Goal: Task Accomplishment & Management: Complete application form

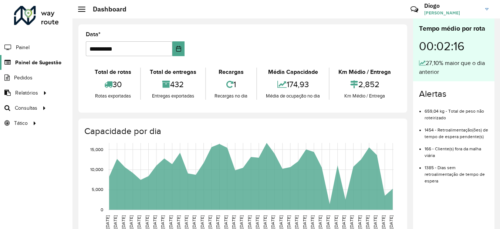
click at [52, 64] on span "Painel de Sugestão" at bounding box center [38, 63] width 46 height 8
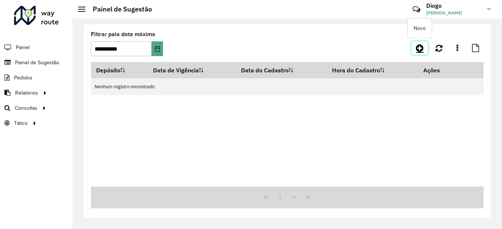
click at [422, 48] on icon at bounding box center [420, 48] width 8 height 9
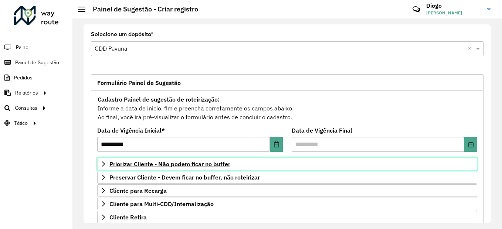
click at [220, 167] on span "Priorizar Cliente - Não podem ficar no buffer" at bounding box center [169, 164] width 121 height 6
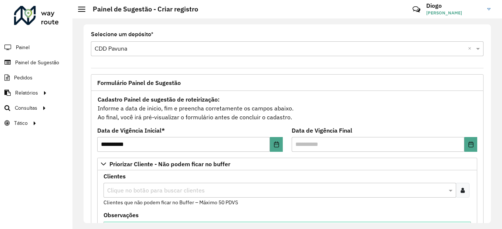
click at [461, 193] on icon at bounding box center [463, 190] width 4 height 6
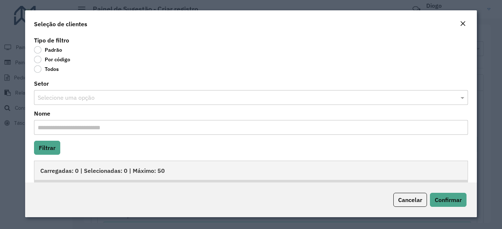
click at [38, 61] on label "Por código" at bounding box center [52, 59] width 36 height 7
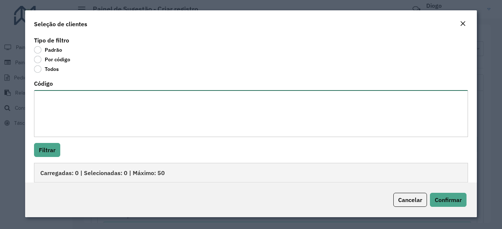
click at [83, 119] on textarea "Código" at bounding box center [251, 113] width 434 height 47
paste textarea "**** **** ***** **** ***** ***** ***** ***** ***** **** ***** ***** ***** *****…"
type textarea "**** **** ***** **** ***** ***** ***** ***** ***** **** ***** ***** ***** *****…"
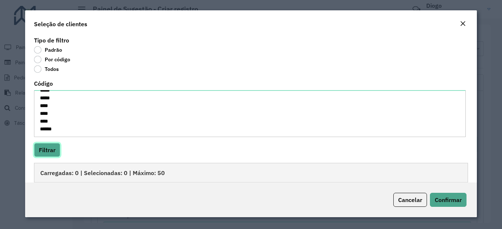
click at [51, 150] on button "Filtrar" at bounding box center [47, 150] width 26 height 14
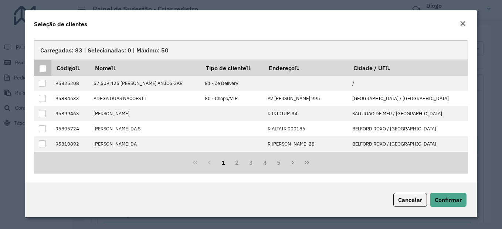
click at [45, 68] on div at bounding box center [42, 68] width 7 height 7
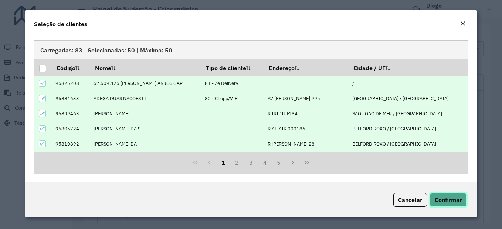
click at [461, 200] on span "Confirmar" at bounding box center [448, 199] width 27 height 7
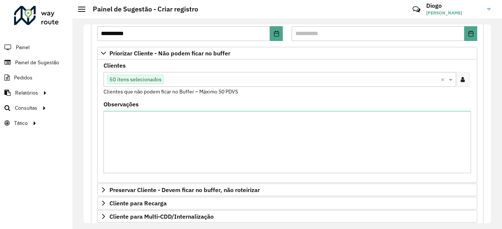
scroll to position [148, 0]
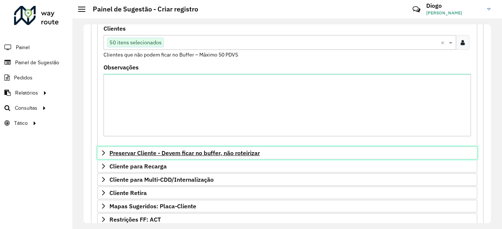
click at [176, 149] on link "Preservar Cliente - Devem ficar no buffer, não roteirizar" at bounding box center [287, 153] width 380 height 13
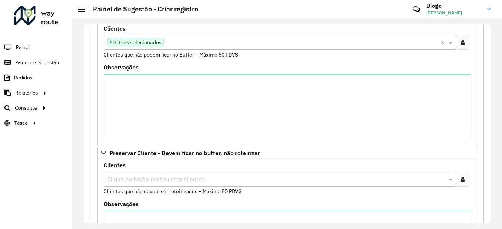
click at [355, 179] on input "text" at bounding box center [276, 179] width 342 height 9
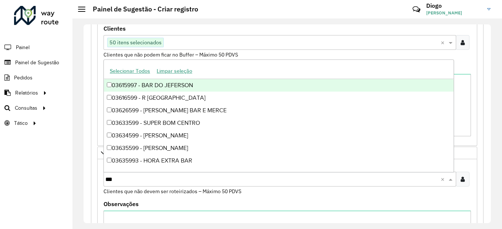
type input "****"
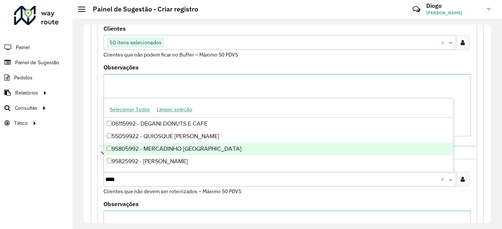
click at [205, 150] on div "95805992 - MERCADINHO [GEOGRAPHIC_DATA]" at bounding box center [279, 149] width 350 height 13
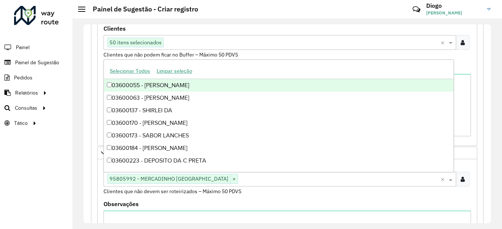
click at [266, 28] on div "Clientes Clique no botão para buscar clientes 50 itens selecionados × Clientes …" at bounding box center [286, 42] width 367 height 33
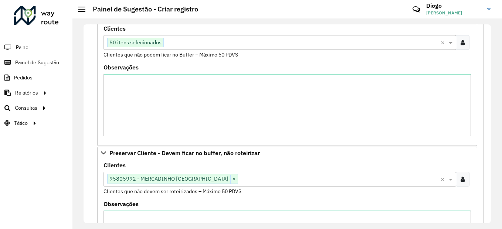
click at [464, 44] on div at bounding box center [463, 42] width 14 height 15
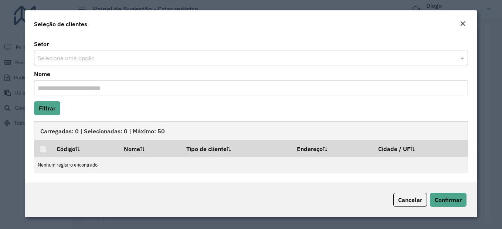
scroll to position [0, 0]
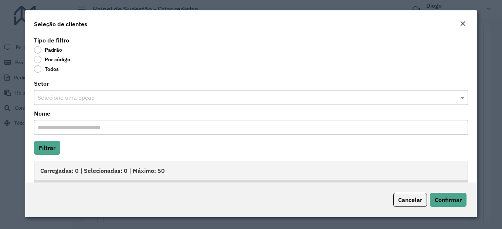
click at [46, 59] on label "Por código" at bounding box center [52, 59] width 36 height 7
drag, startPoint x: 46, startPoint y: 59, endPoint x: 34, endPoint y: 61, distance: 12.7
click at [34, 61] on label "Por código" at bounding box center [52, 59] width 36 height 7
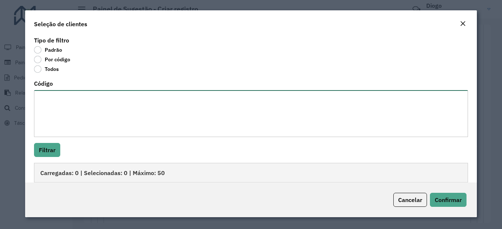
click at [69, 118] on textarea "Código" at bounding box center [251, 113] width 434 height 47
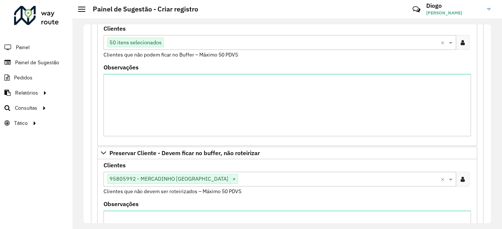
scroll to position [74, 0]
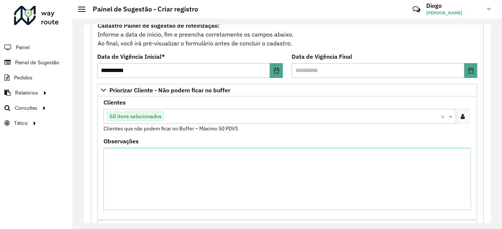
click at [466, 116] on div at bounding box center [463, 116] width 14 height 15
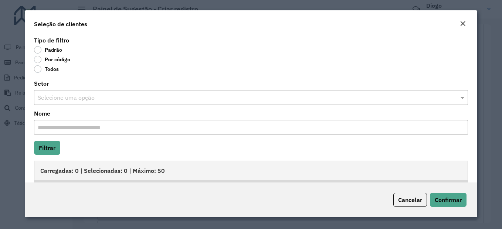
click at [39, 62] on label "Por código" at bounding box center [52, 59] width 36 height 7
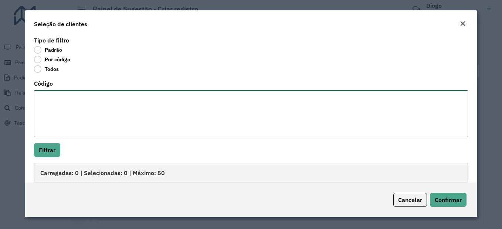
click at [74, 119] on textarea "Código" at bounding box center [251, 113] width 434 height 47
paste textarea "**** **** ***** **** ***** ***** ***** ***** ***** **** ***** ***** ***** *****…"
type textarea "**** **** ***** **** ***** ***** ***** ***** ***** **** ***** ***** ***** *****…"
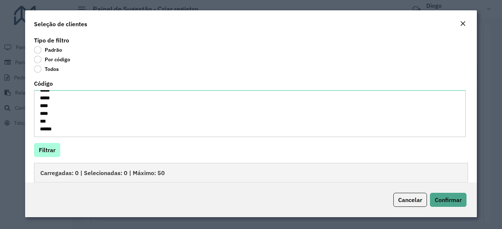
click at [56, 145] on div "Tipo de filtro Padrão Por código Todos Código **** **** ***** **** ***** ***** …" at bounding box center [251, 109] width 452 height 148
click at [53, 149] on button "Filtrar" at bounding box center [47, 150] width 26 height 14
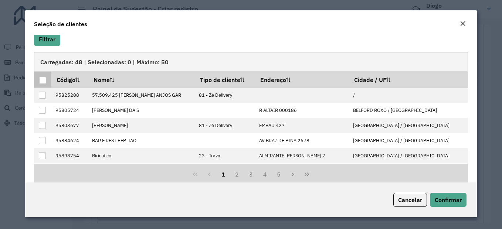
drag, startPoint x: 43, startPoint y: 79, endPoint x: 47, endPoint y: 82, distance: 4.6
click at [42, 79] on div at bounding box center [42, 80] width 7 height 7
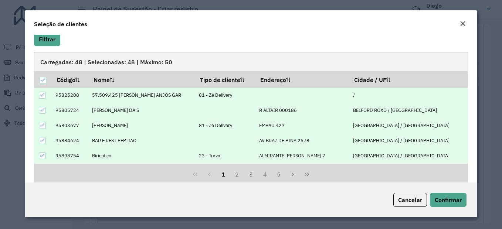
scroll to position [75, 0]
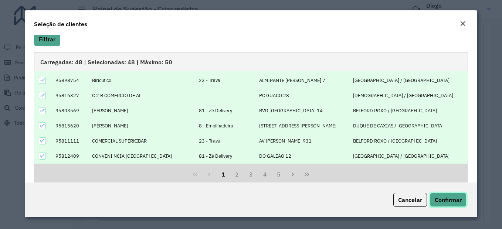
click at [456, 202] on span "Confirmar" at bounding box center [448, 199] width 27 height 7
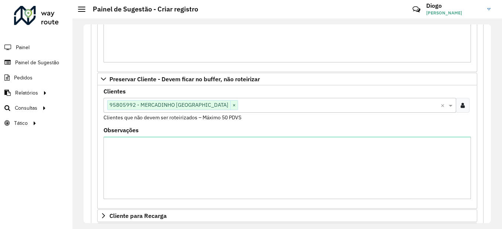
scroll to position [74, 0]
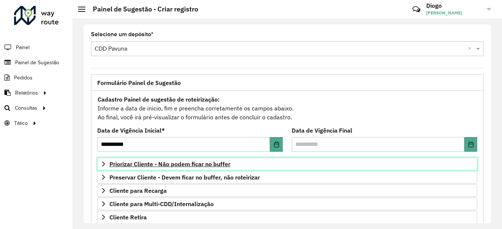
click at [183, 166] on span "Priorizar Cliente - Não podem ficar no buffer" at bounding box center [169, 164] width 121 height 6
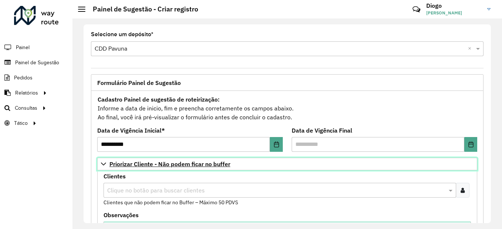
scroll to position [74, 0]
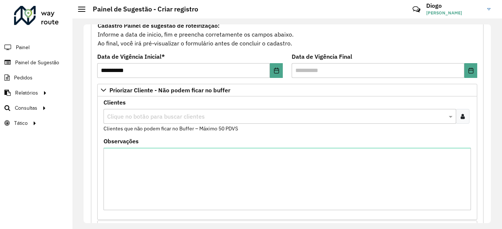
click at [461, 116] on icon at bounding box center [463, 116] width 4 height 6
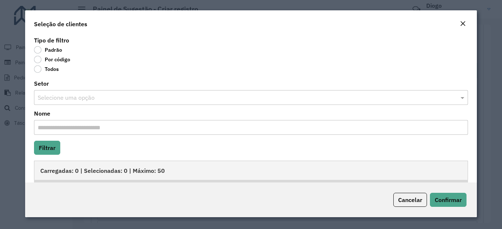
click at [37, 62] on label "Por código" at bounding box center [52, 59] width 36 height 7
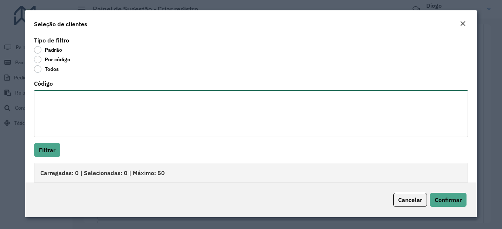
click at [53, 101] on textarea "Código" at bounding box center [251, 113] width 434 height 47
paste textarea "**** **** ***** **** ***** ***** ***** ***** ***** **** ***** ***** ***** *****…"
type textarea "**** **** ***** **** ***** ***** ***** ***** ***** **** ***** ***** ***** *****…"
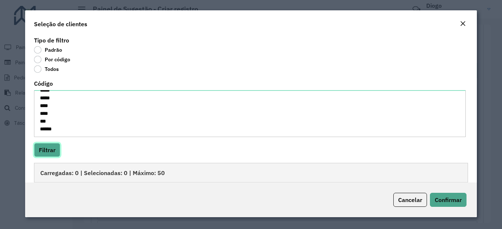
click at [51, 153] on button "Filtrar" at bounding box center [47, 150] width 26 height 14
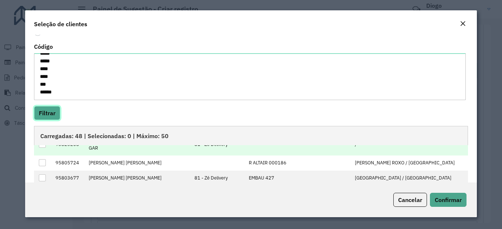
scroll to position [0, 0]
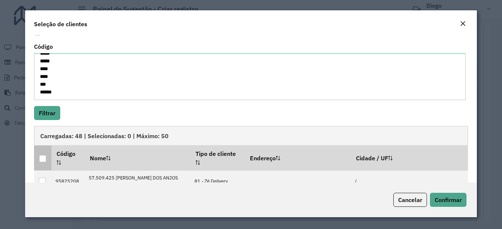
click at [43, 155] on div at bounding box center [42, 158] width 7 height 7
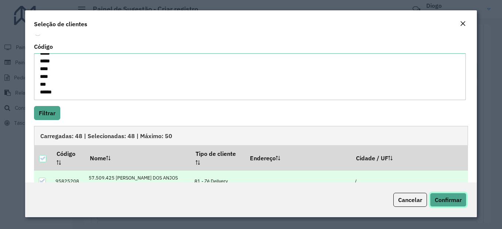
click at [455, 198] on span "Confirmar" at bounding box center [448, 199] width 27 height 7
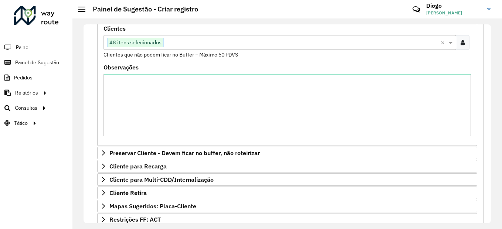
scroll to position [222, 0]
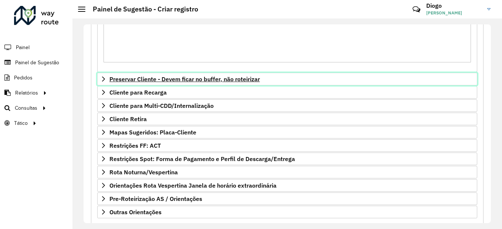
click at [200, 81] on span "Preservar Cliente - Devem ficar no buffer, não roteirizar" at bounding box center [184, 79] width 150 height 6
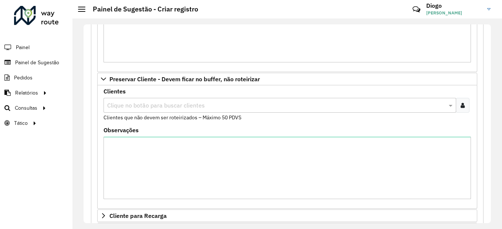
click at [185, 104] on input "text" at bounding box center [276, 105] width 342 height 9
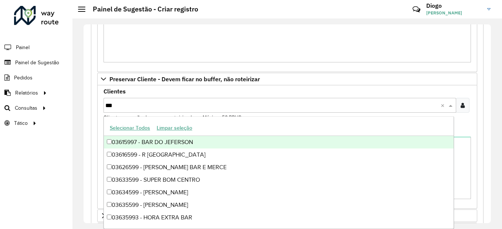
type input "****"
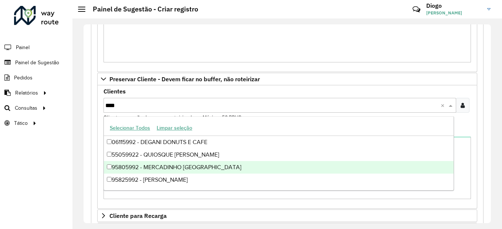
click at [199, 164] on div "95805992 - MERCADINHO [GEOGRAPHIC_DATA]" at bounding box center [279, 167] width 350 height 13
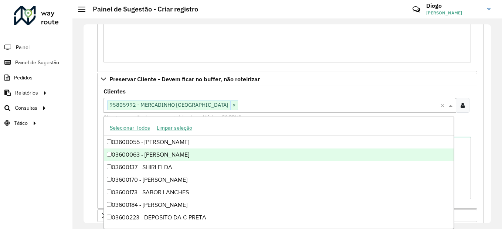
click at [342, 91] on div "Clientes Clique no botão para buscar clientes 95805992 - MERCADINHO DO PAULO × …" at bounding box center [286, 105] width 367 height 33
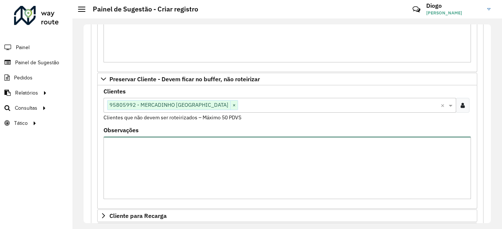
click at [207, 167] on textarea "Observações" at bounding box center [286, 168] width 367 height 62
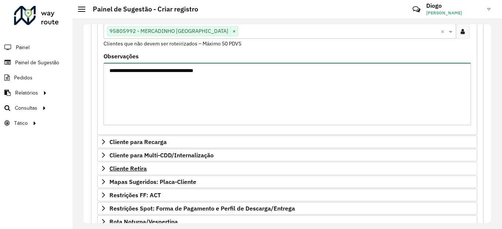
scroll to position [370, 0]
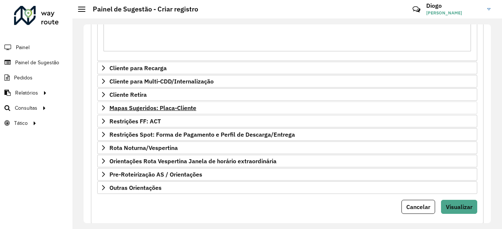
type textarea "**********"
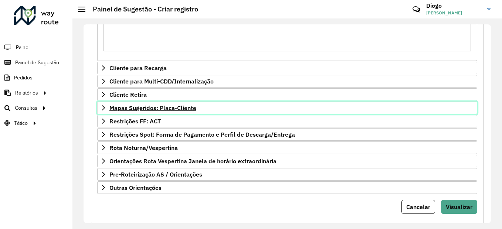
click at [141, 113] on link "Mapas Sugeridos: Placa-Cliente" at bounding box center [287, 108] width 380 height 13
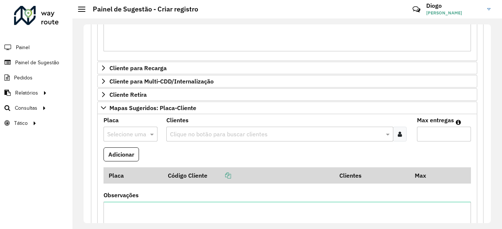
click at [134, 134] on input "text" at bounding box center [123, 134] width 32 height 9
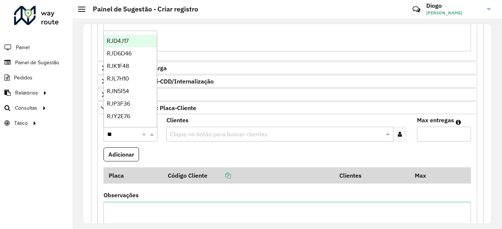
type input "***"
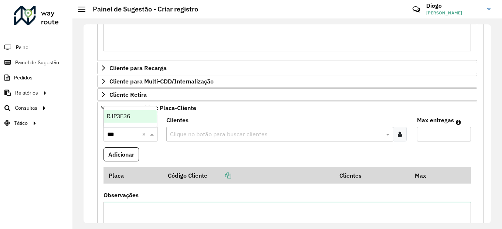
click at [125, 113] on span "RJP3F36" at bounding box center [118, 116] width 23 height 6
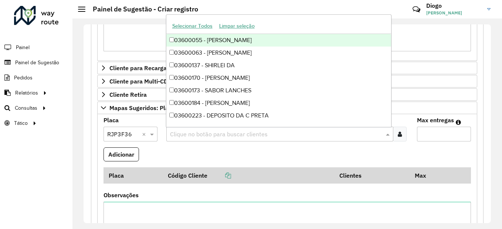
drag, startPoint x: 214, startPoint y: 135, endPoint x: 210, endPoint y: 135, distance: 4.1
click at [214, 135] on input "text" at bounding box center [276, 134] width 216 height 9
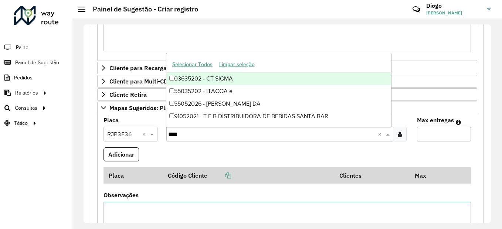
type input "*****"
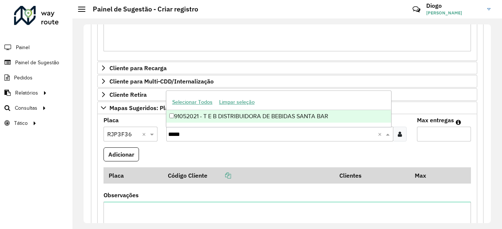
click at [272, 119] on div "91052021 - T E B DISTRIBUIDORA DE BEBIDAS SANTA BAR" at bounding box center [278, 116] width 225 height 13
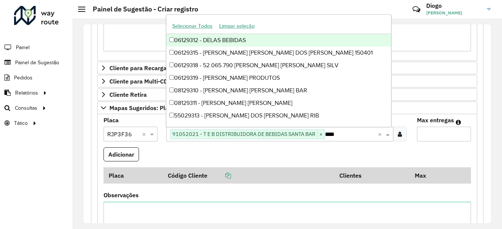
type input "*****"
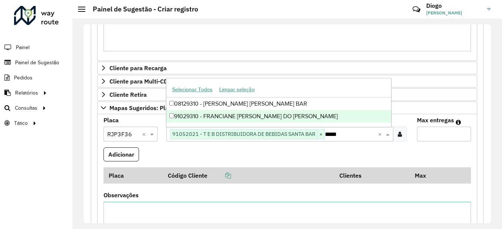
click at [249, 119] on div "91029310 - FRANCIANE [PERSON_NAME] DO [PERSON_NAME]" at bounding box center [278, 116] width 225 height 13
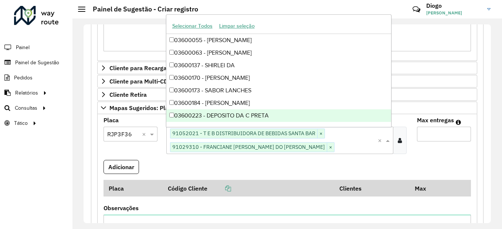
click at [439, 133] on input "Max entregas" at bounding box center [444, 134] width 54 height 15
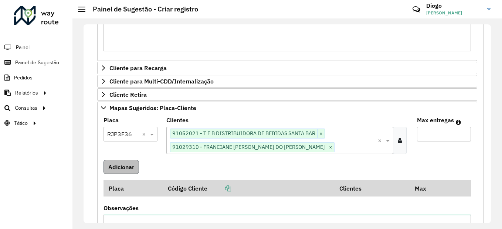
type input "*"
click at [123, 172] on button "Adicionar" at bounding box center [120, 167] width 35 height 14
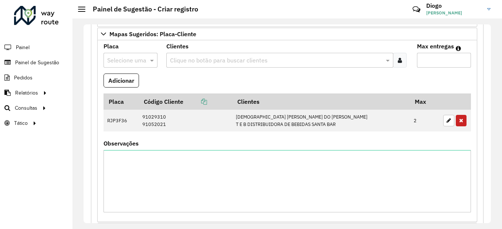
scroll to position [407, 0]
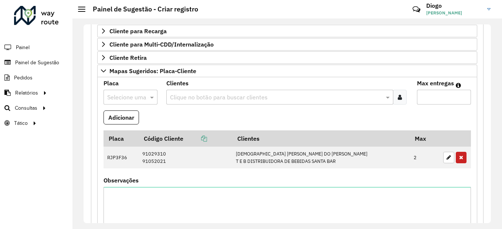
click at [204, 23] on div "**********" at bounding box center [286, 123] width 429 height 211
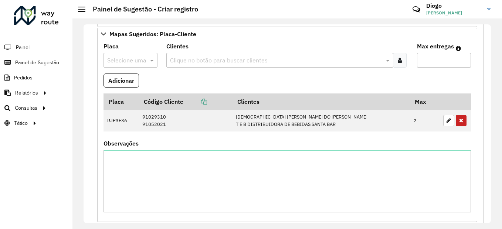
scroll to position [568, 0]
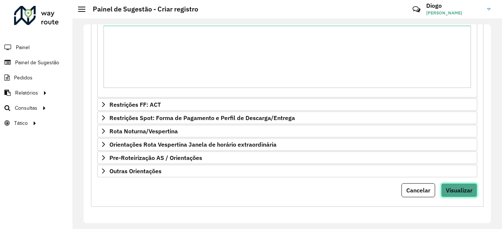
click at [446, 187] on span "Visualizar" at bounding box center [459, 190] width 27 height 7
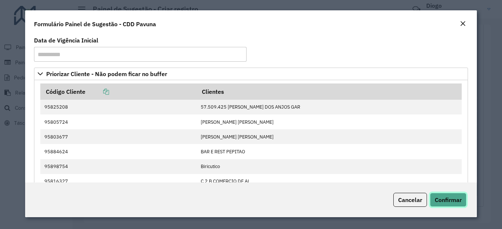
click at [446, 199] on span "Confirmar" at bounding box center [448, 199] width 27 height 7
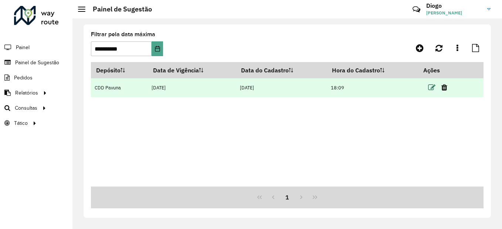
click at [432, 86] on icon at bounding box center [431, 87] width 7 height 7
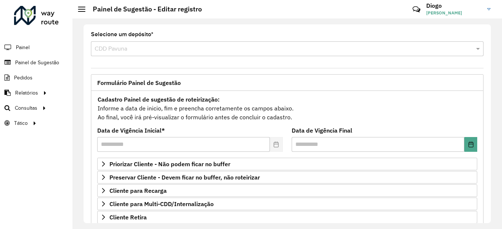
scroll to position [139, 0]
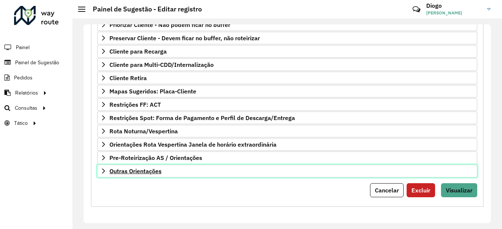
click at [113, 171] on span "Outras Orientações" at bounding box center [135, 171] width 52 height 6
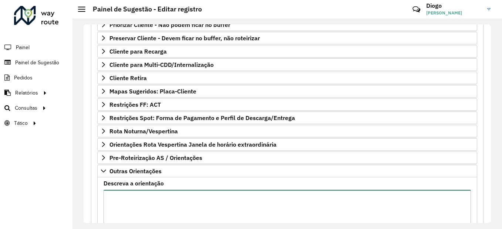
click at [145, 206] on textarea "Descreva a orientação" at bounding box center [286, 221] width 367 height 62
paste textarea "**********"
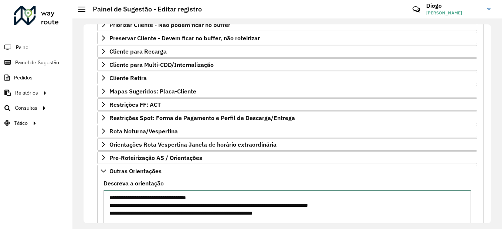
scroll to position [213, 0]
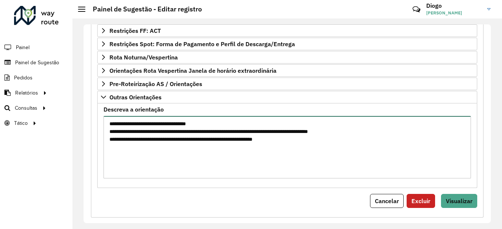
drag, startPoint x: 210, startPoint y: 125, endPoint x: 159, endPoint y: 123, distance: 51.4
click at [162, 123] on textarea "**********" at bounding box center [286, 147] width 367 height 62
type textarea "**********"
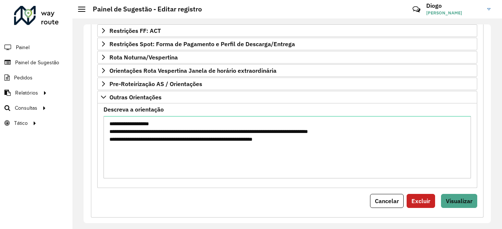
drag, startPoint x: 477, startPoint y: 202, endPoint x: 470, endPoint y: 200, distance: 7.7
click at [476, 201] on div "**********" at bounding box center [287, 48] width 393 height 340
click at [469, 200] on span "Visualizar" at bounding box center [459, 200] width 27 height 7
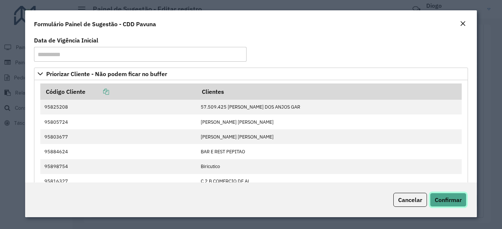
click at [453, 201] on span "Confirmar" at bounding box center [448, 199] width 27 height 7
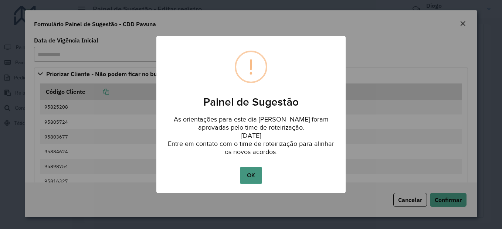
click at [256, 177] on button "OK" at bounding box center [251, 175] width 22 height 17
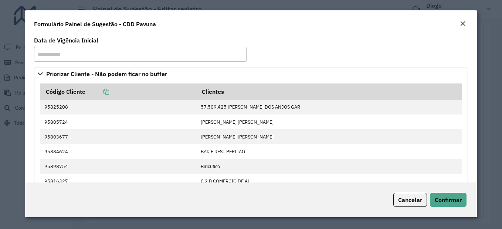
click at [463, 25] on em "Close" at bounding box center [463, 24] width 6 height 6
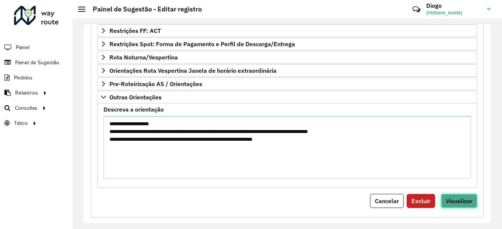
scroll to position [139, 0]
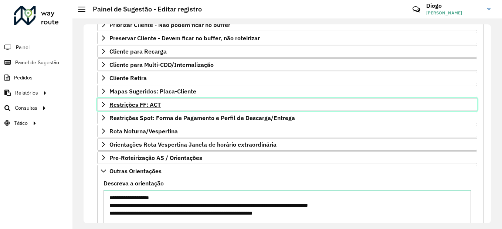
click at [157, 101] on link "Restrições FF: ACT" at bounding box center [287, 104] width 380 height 13
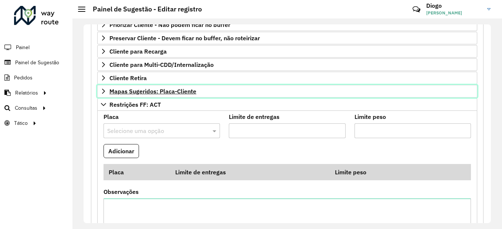
click at [161, 92] on span "Mapas Sugeridos: Placa-Cliente" at bounding box center [152, 91] width 87 height 6
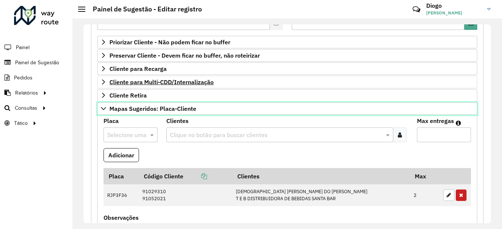
scroll to position [48, 0]
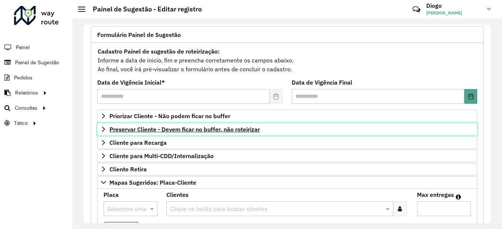
click at [201, 125] on link "Preservar Cliente - Devem ficar no buffer, não roteirizar" at bounding box center [287, 129] width 380 height 13
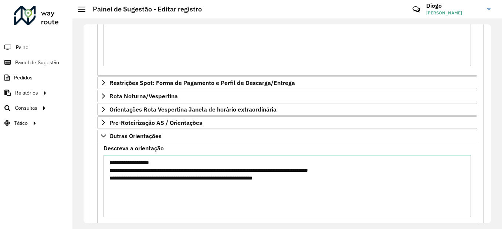
scroll to position [689, 0]
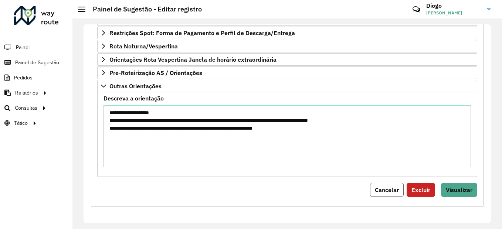
click at [381, 190] on span "Cancelar" at bounding box center [387, 189] width 24 height 7
